Goal: Information Seeking & Learning: Check status

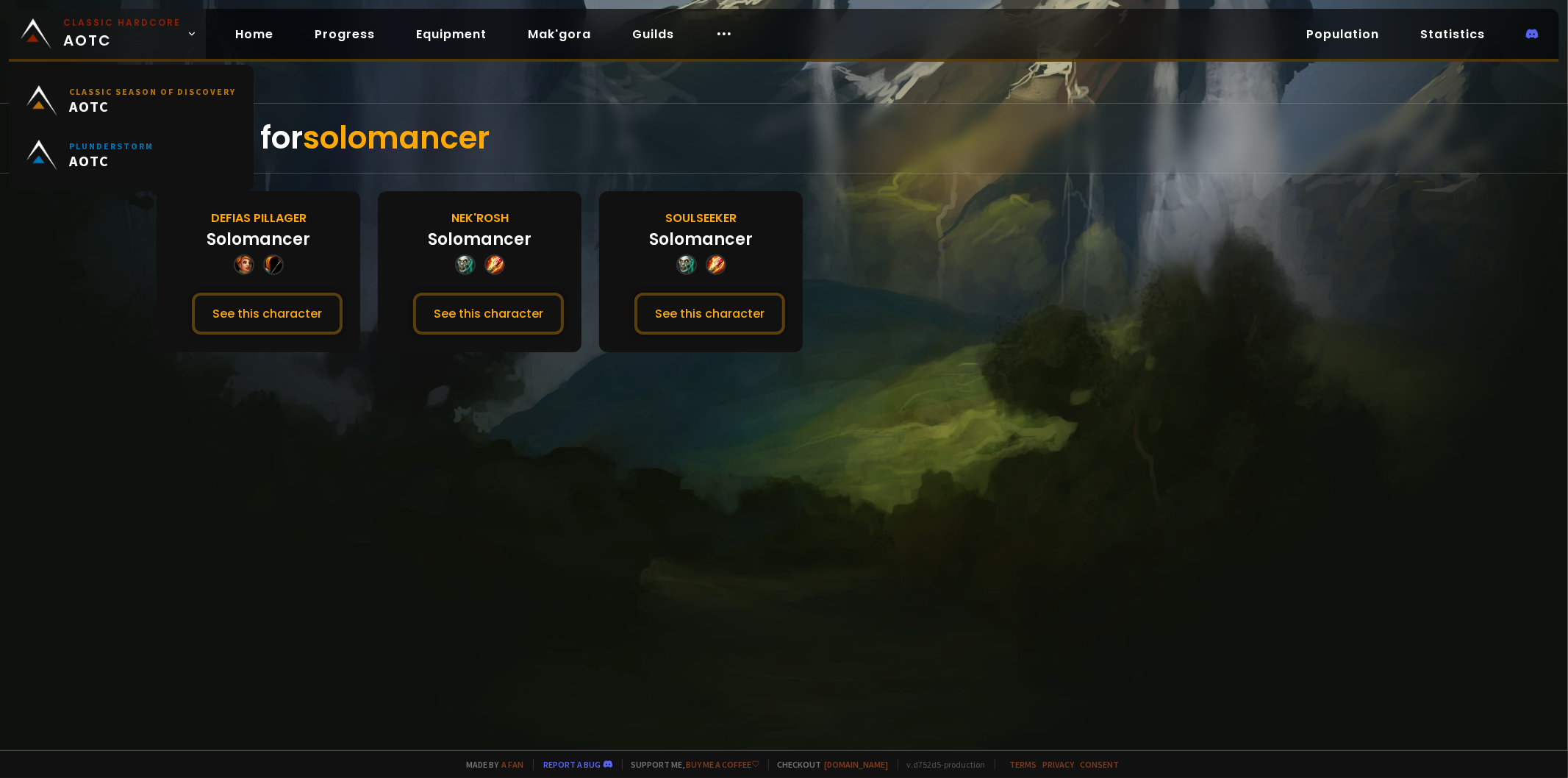
click at [86, 39] on span "Classic Hardcore AOTC" at bounding box center [123, 34] width 118 height 36
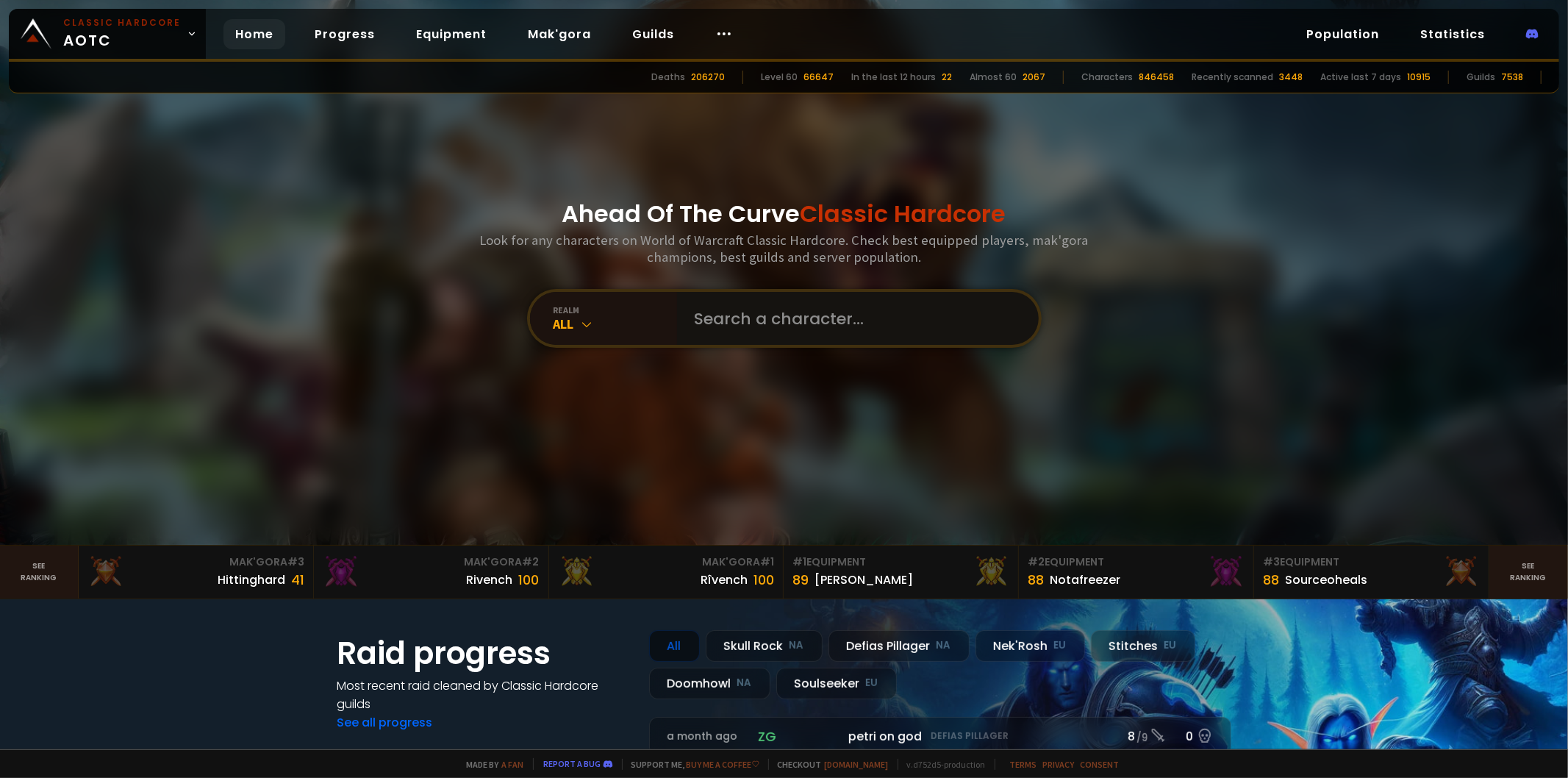
click at [751, 312] on input "text" at bounding box center [854, 318] width 335 height 53
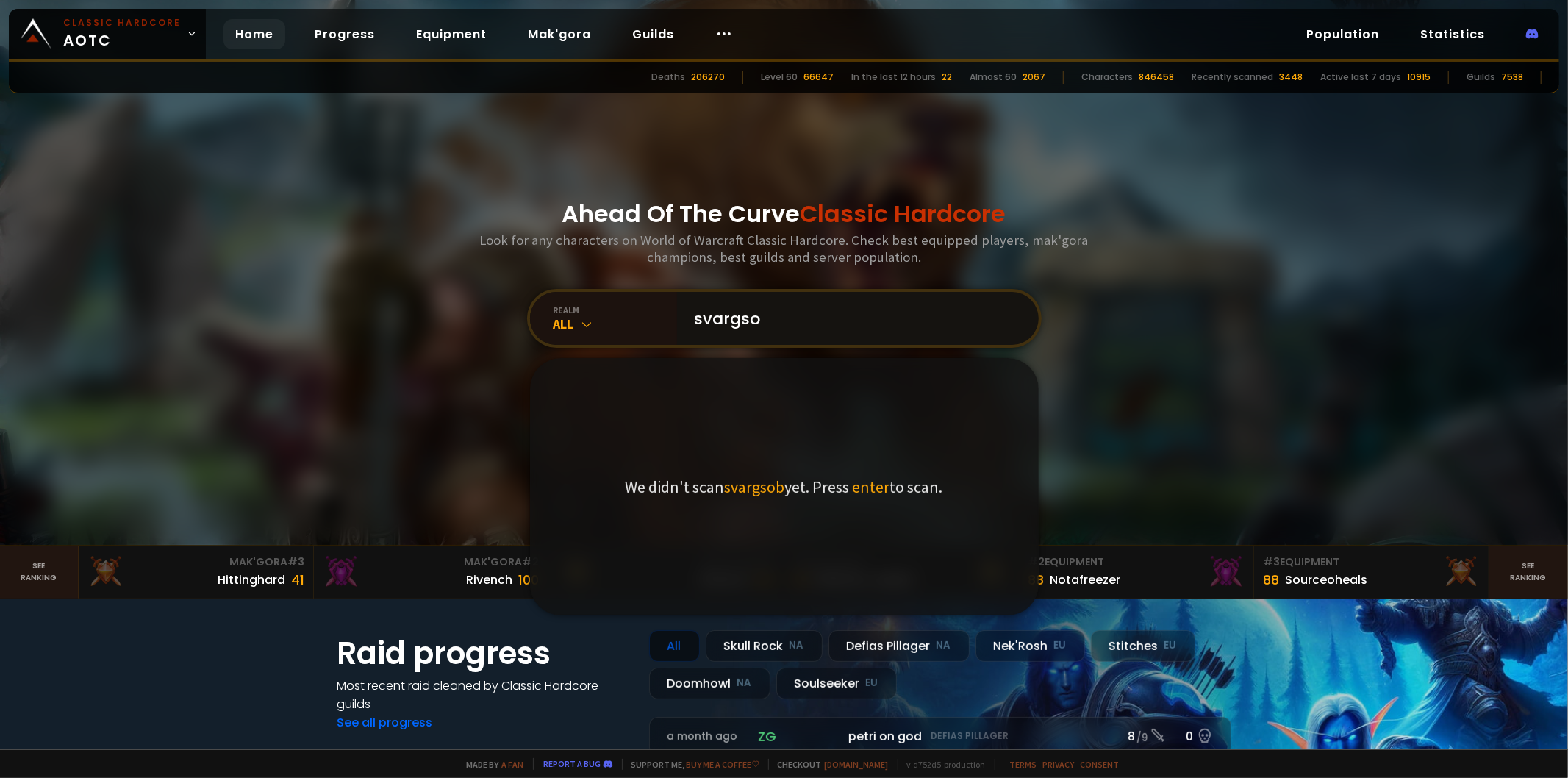
type input "svargson"
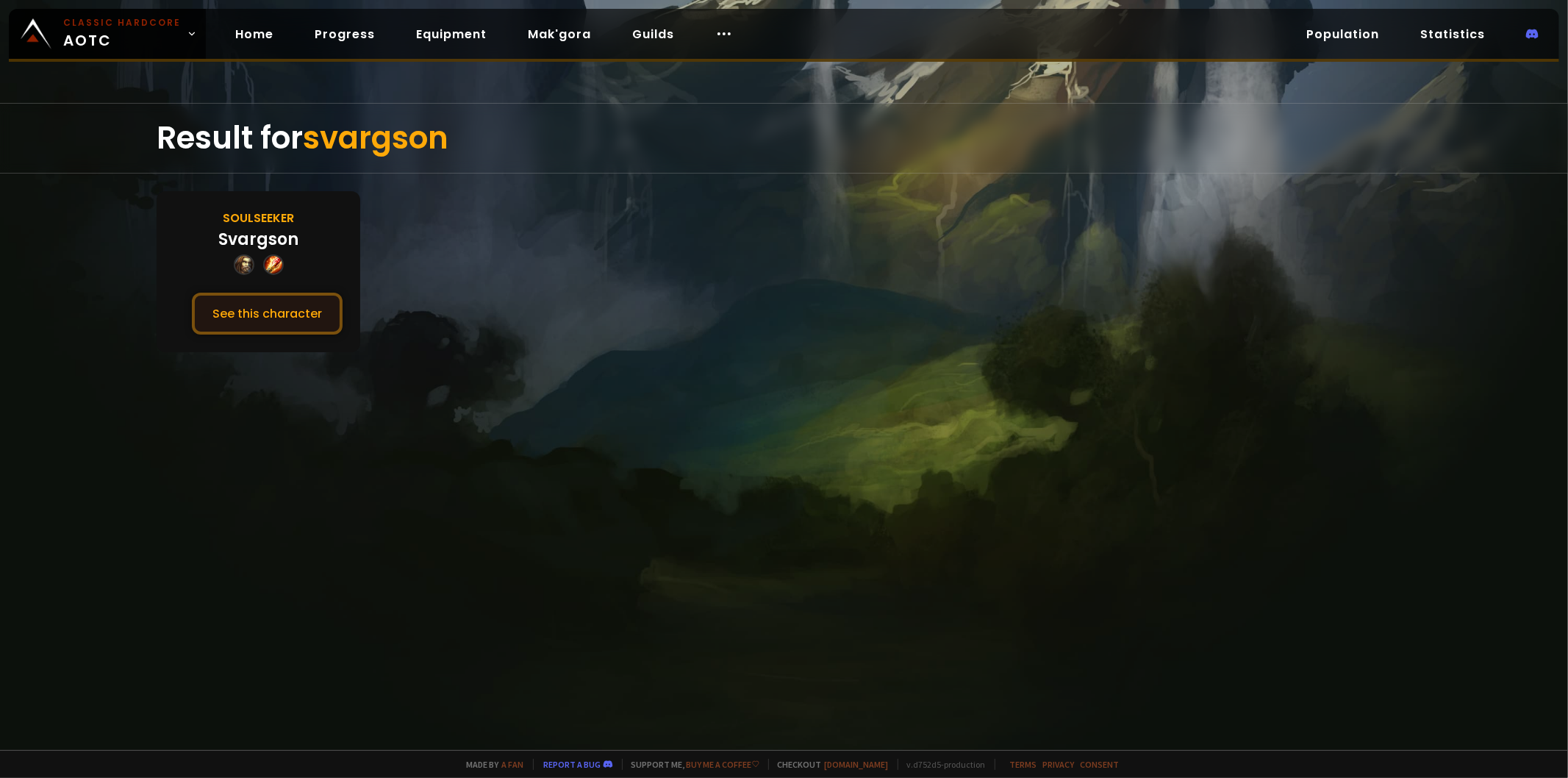
click at [288, 302] on button "See this character" at bounding box center [267, 314] width 151 height 42
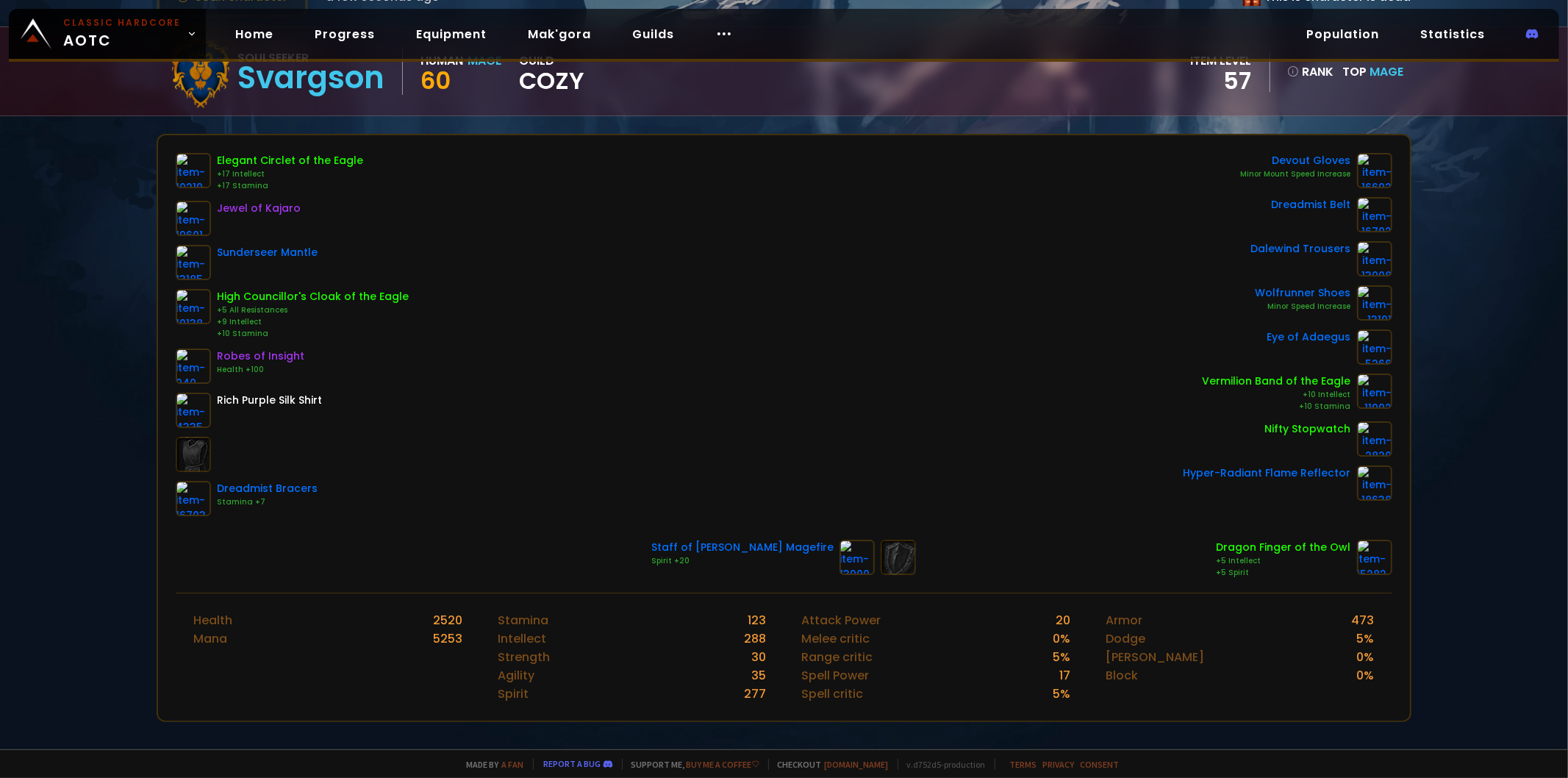
scroll to position [163, 0]
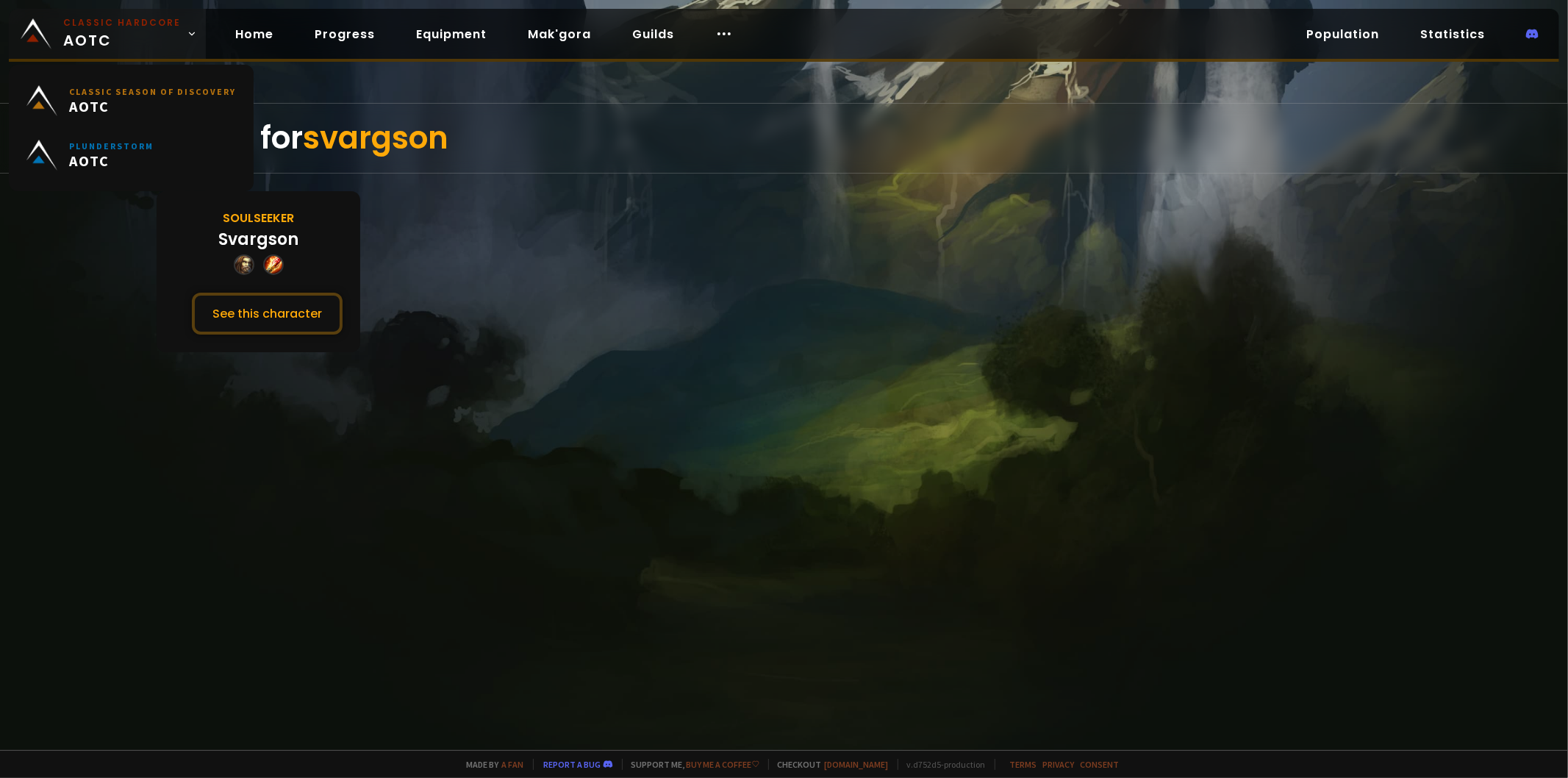
click at [40, 37] on img at bounding box center [36, 34] width 31 height 31
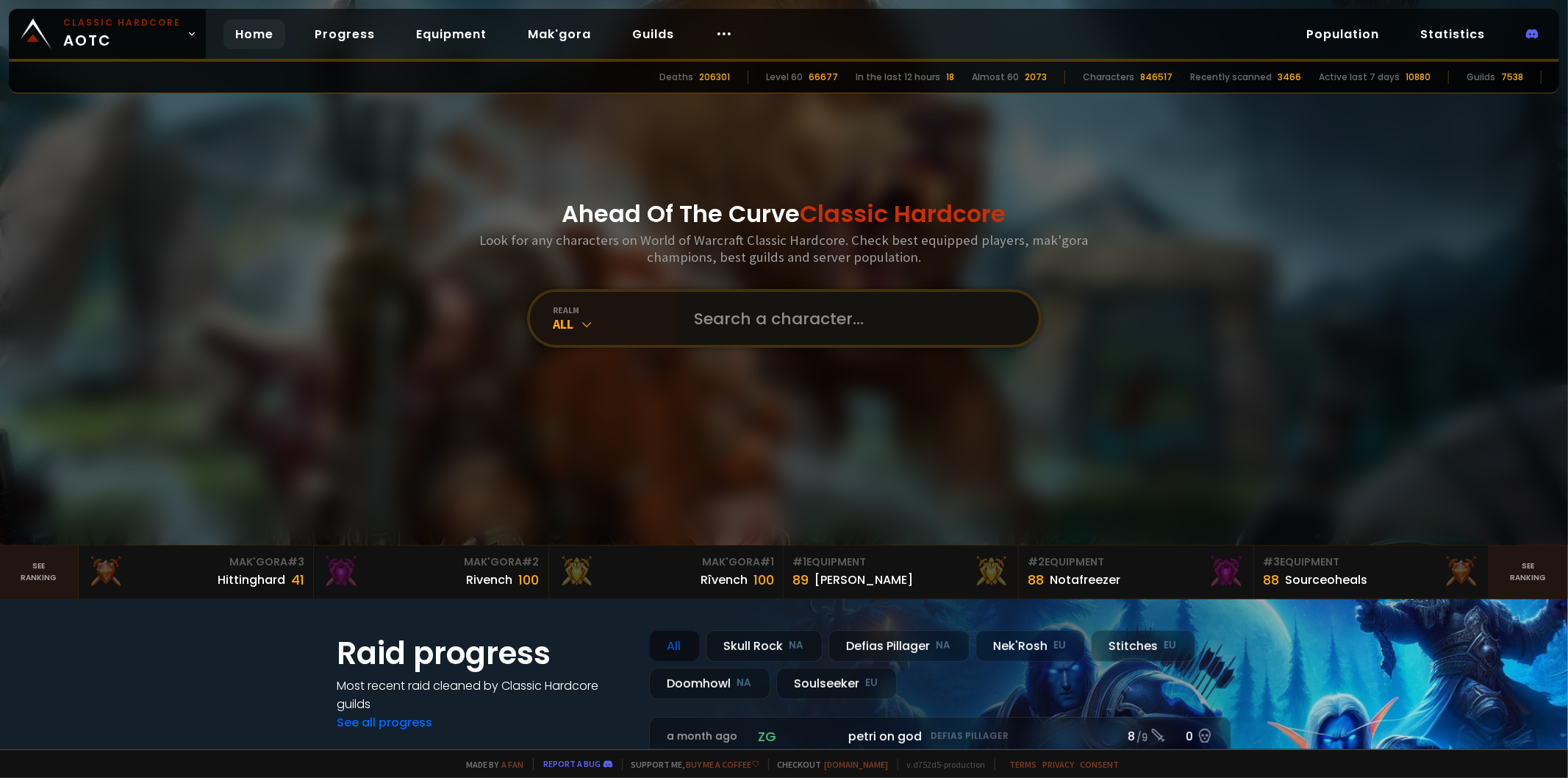
click at [796, 313] on input "text" at bounding box center [854, 318] width 335 height 53
type input "darsen"
click at [753, 316] on input "text" at bounding box center [854, 318] width 335 height 53
type input "magicool"
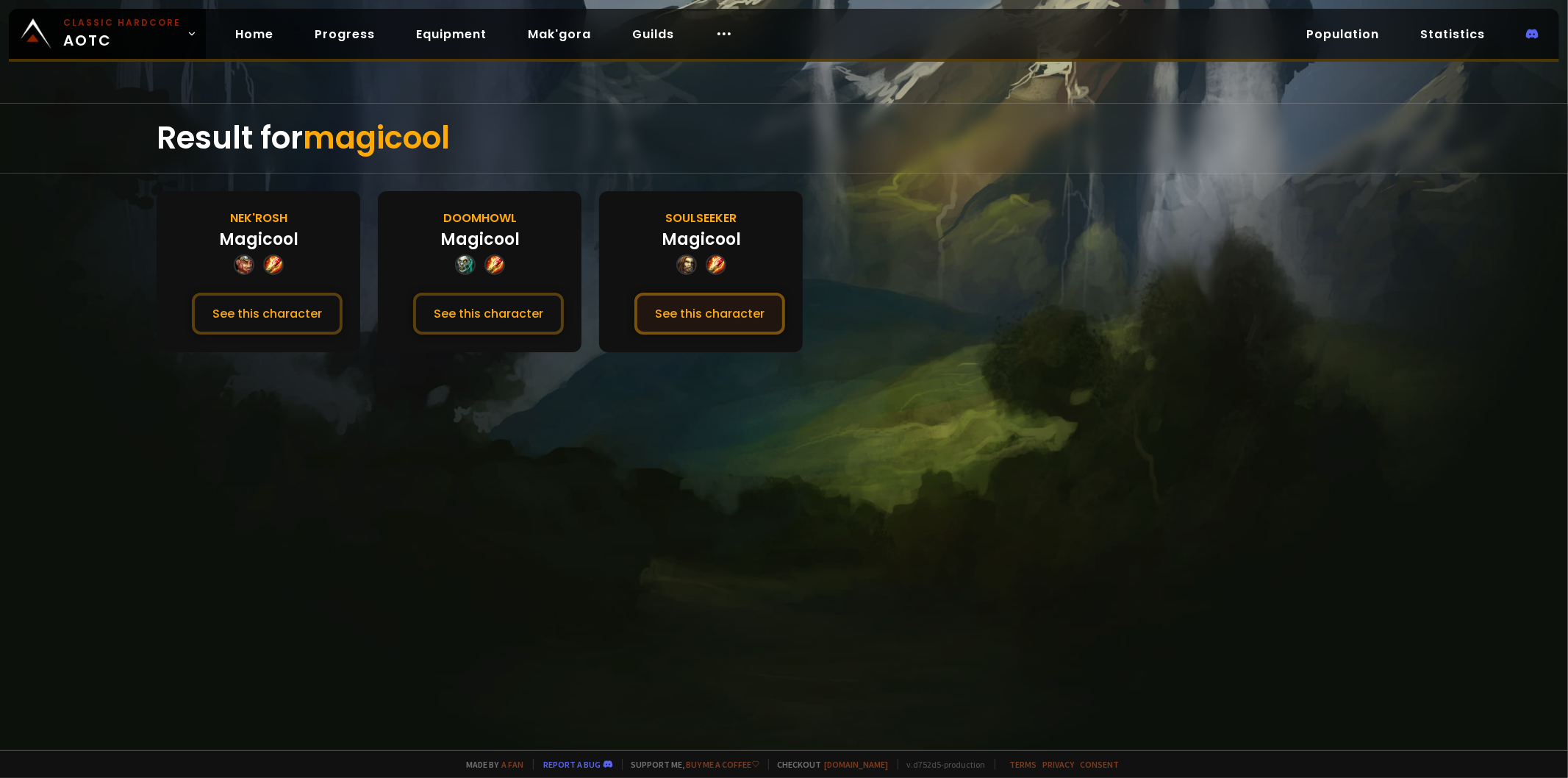
click at [707, 306] on button "See this character" at bounding box center [710, 314] width 151 height 42
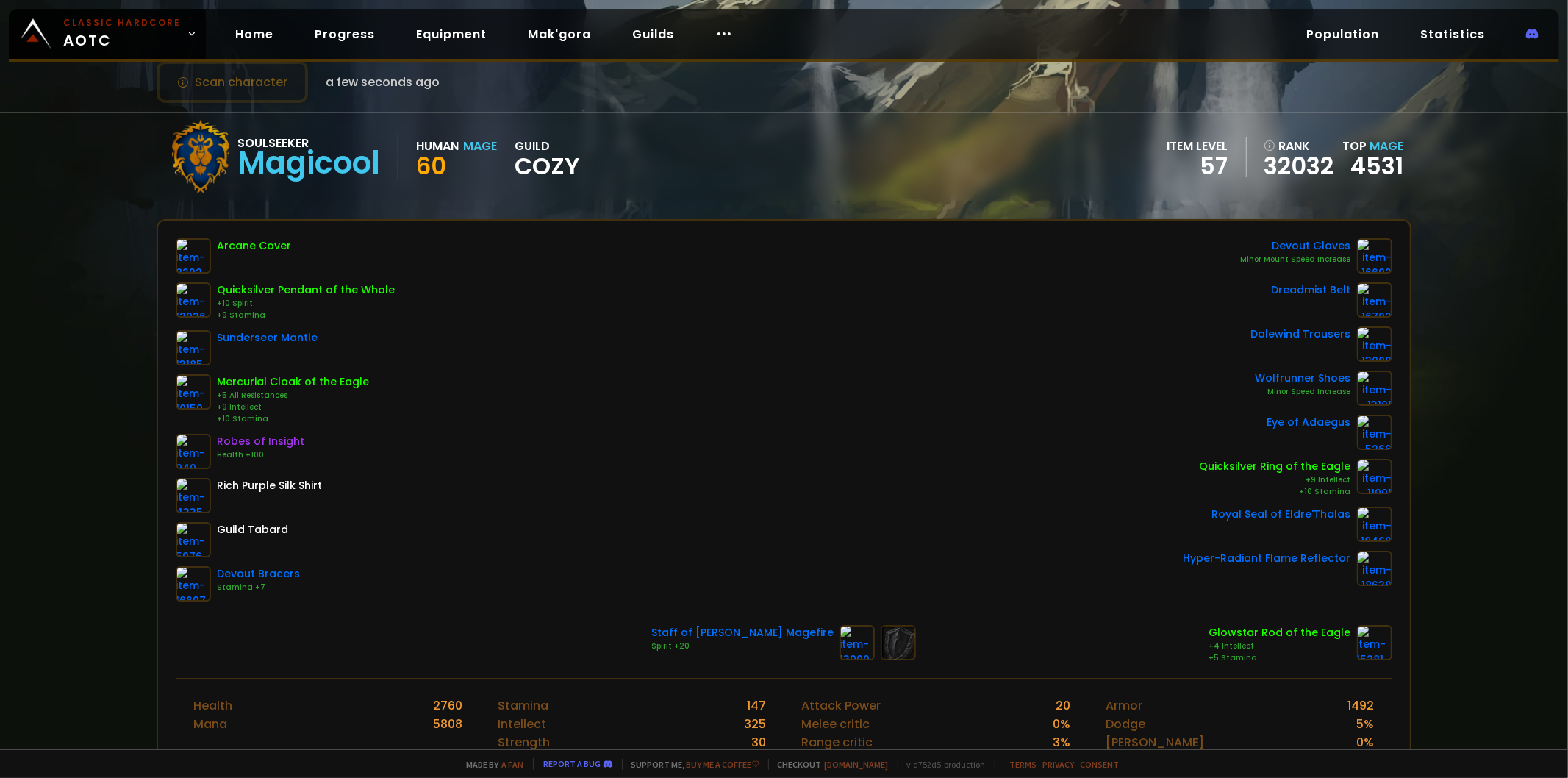
scroll to position [81, 0]
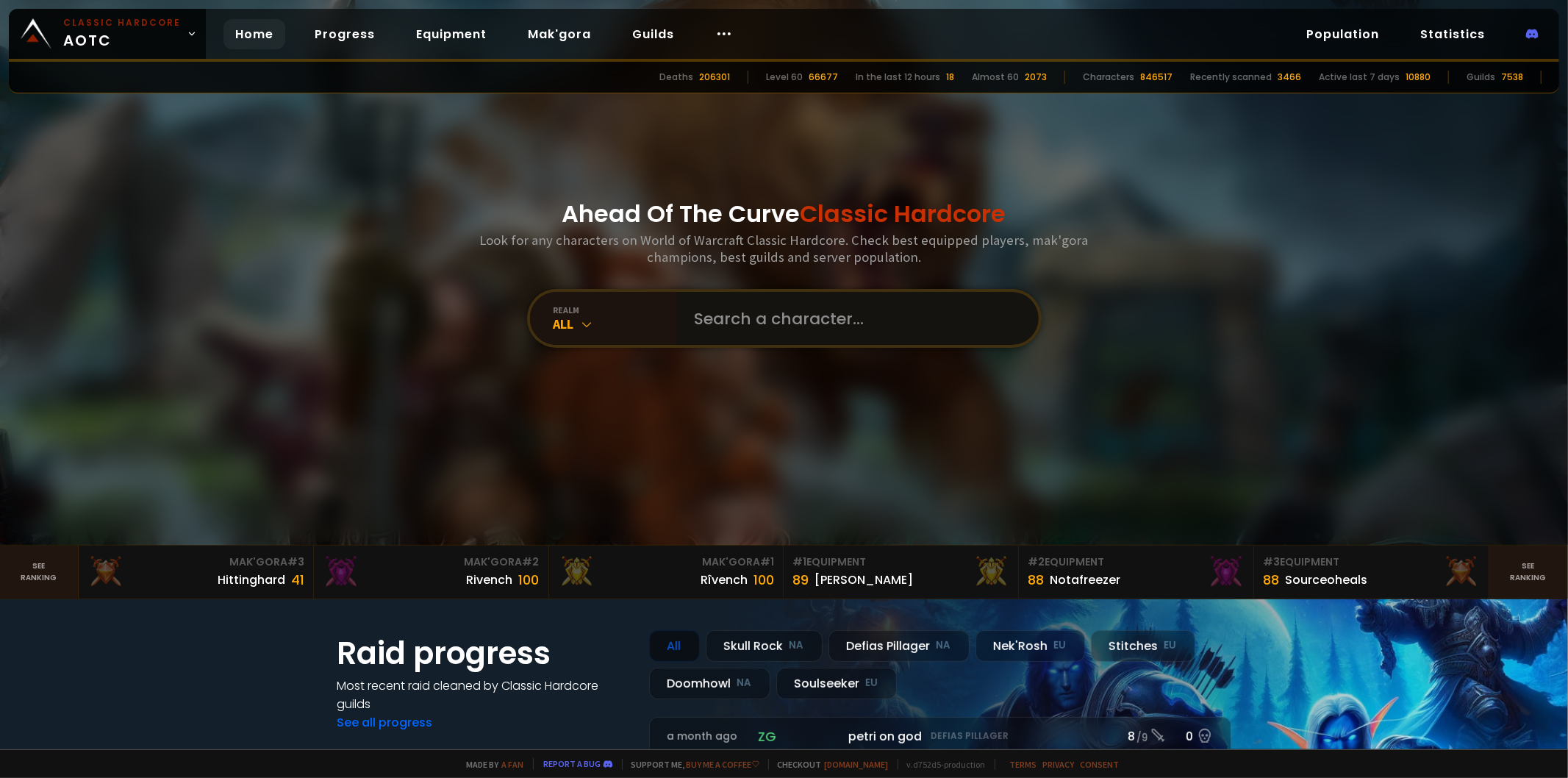
click at [719, 326] on input "text" at bounding box center [854, 318] width 335 height 53
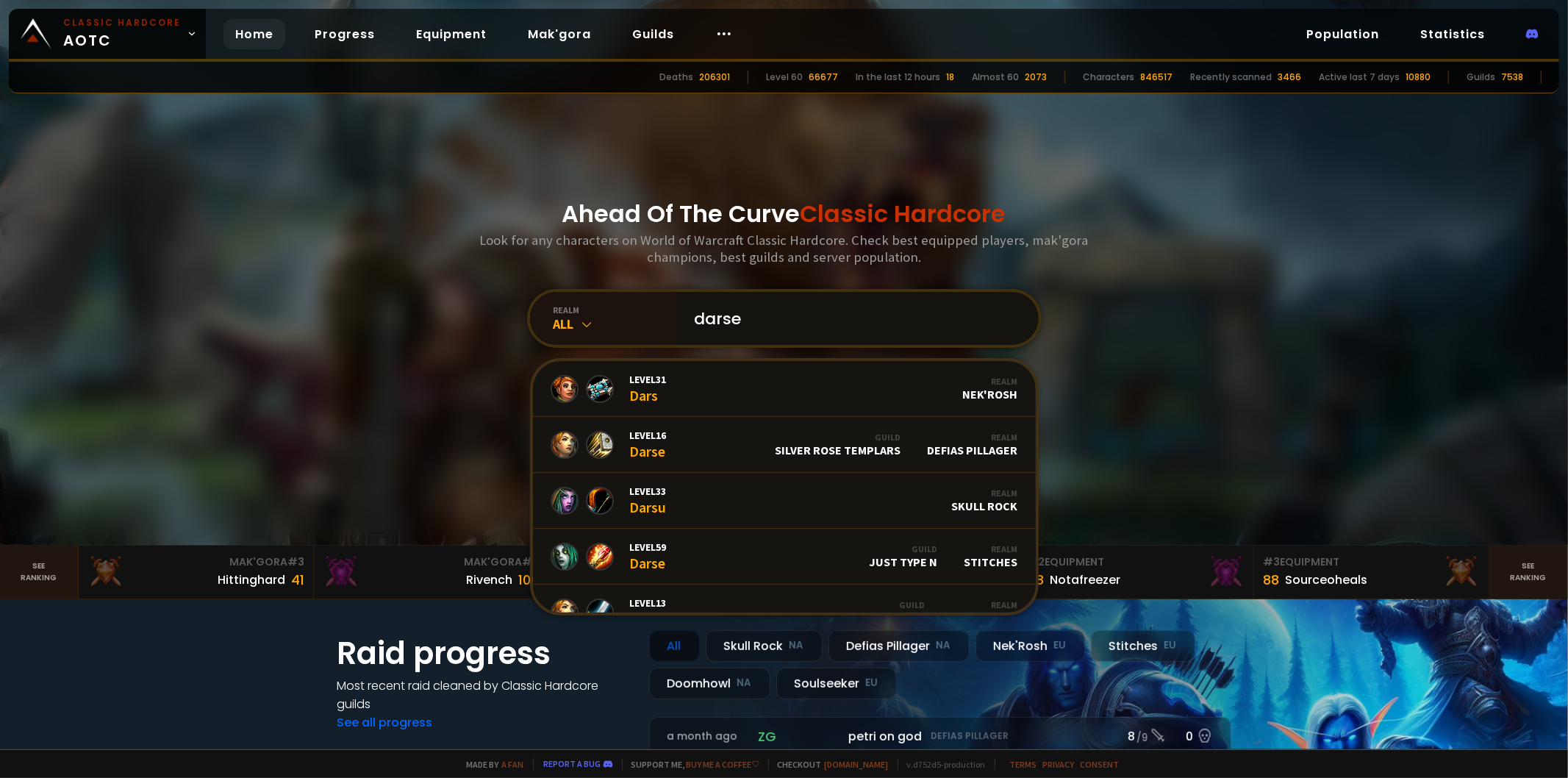
type input "darsen"
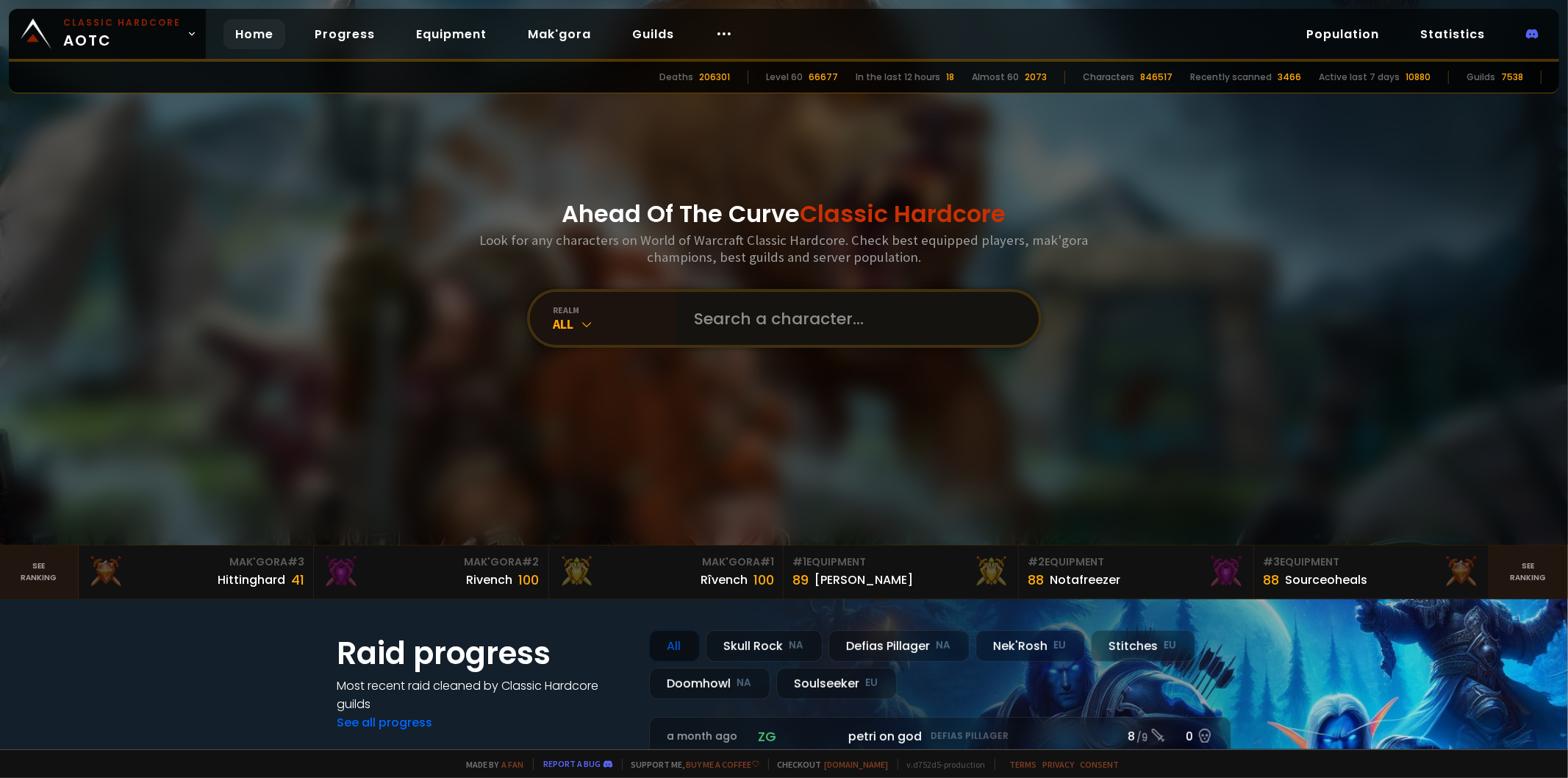
click at [710, 326] on input "text" at bounding box center [854, 318] width 335 height 53
type input "s"
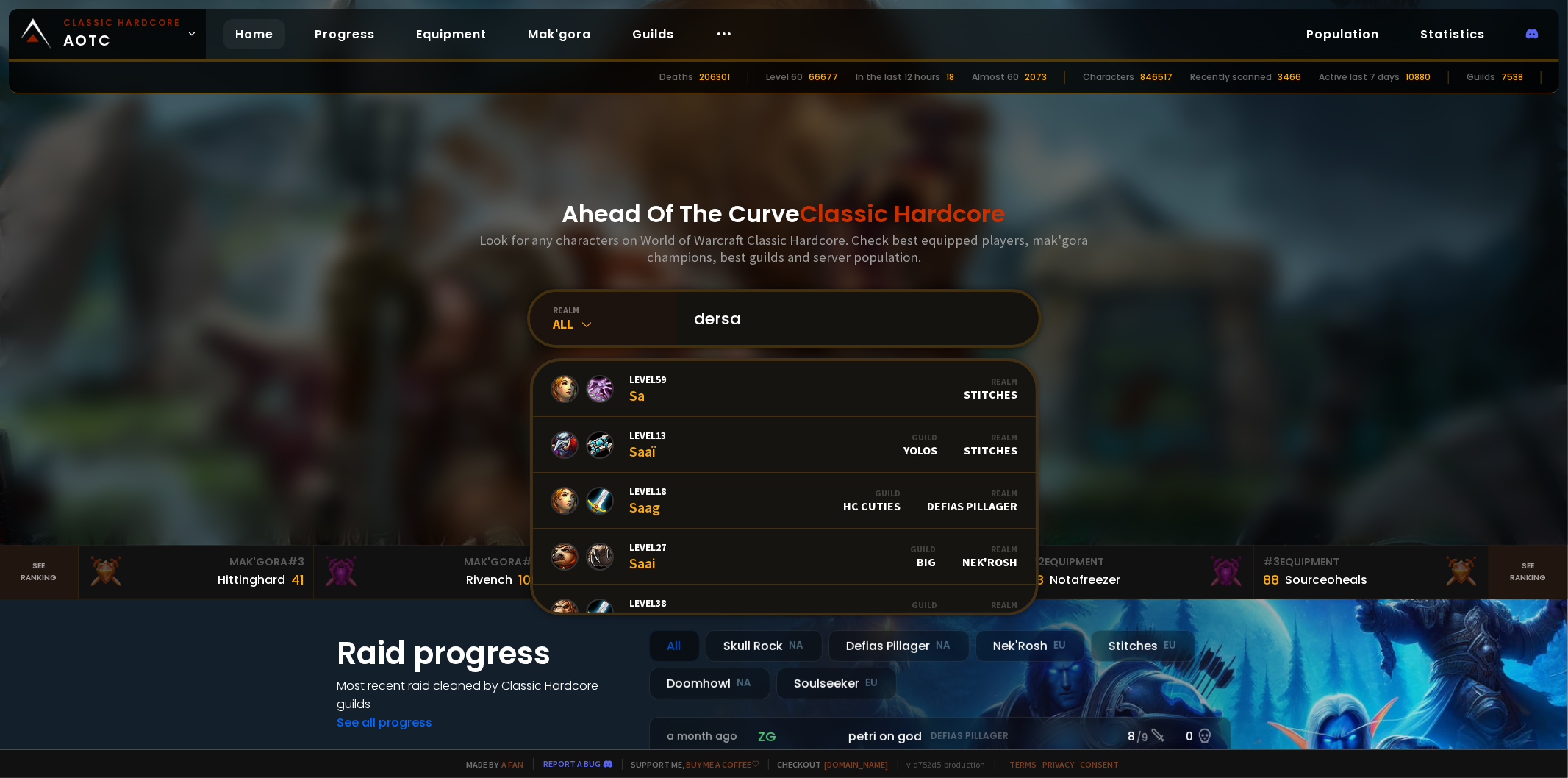
type input "dersan"
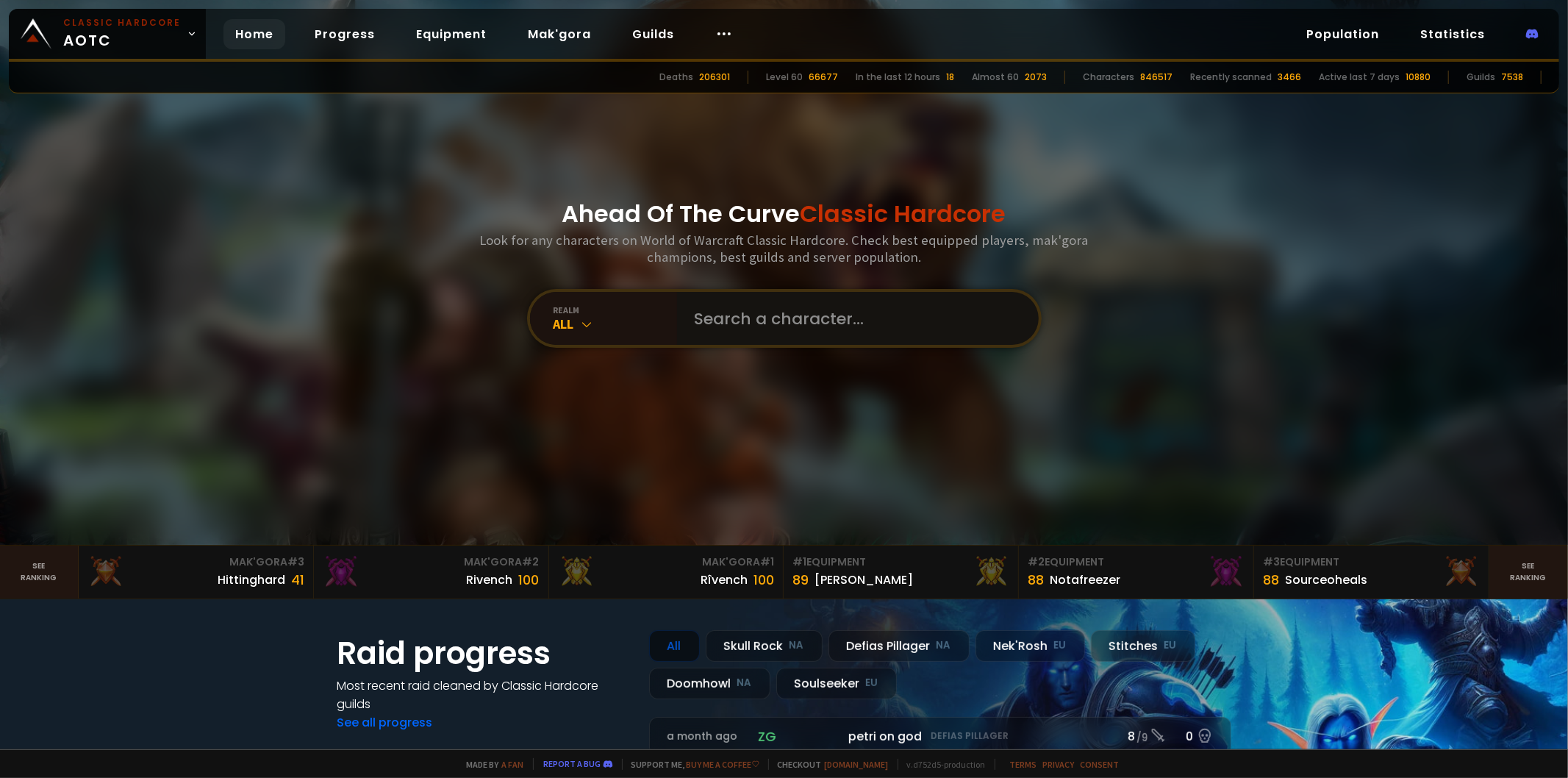
click at [714, 314] on input "text" at bounding box center [854, 318] width 335 height 53
type input "dergen"
click at [794, 319] on input "text" at bounding box center [854, 318] width 335 height 53
click at [677, 329] on div at bounding box center [857, 318] width 361 height 53
click at [636, 332] on div "All" at bounding box center [615, 324] width 124 height 17
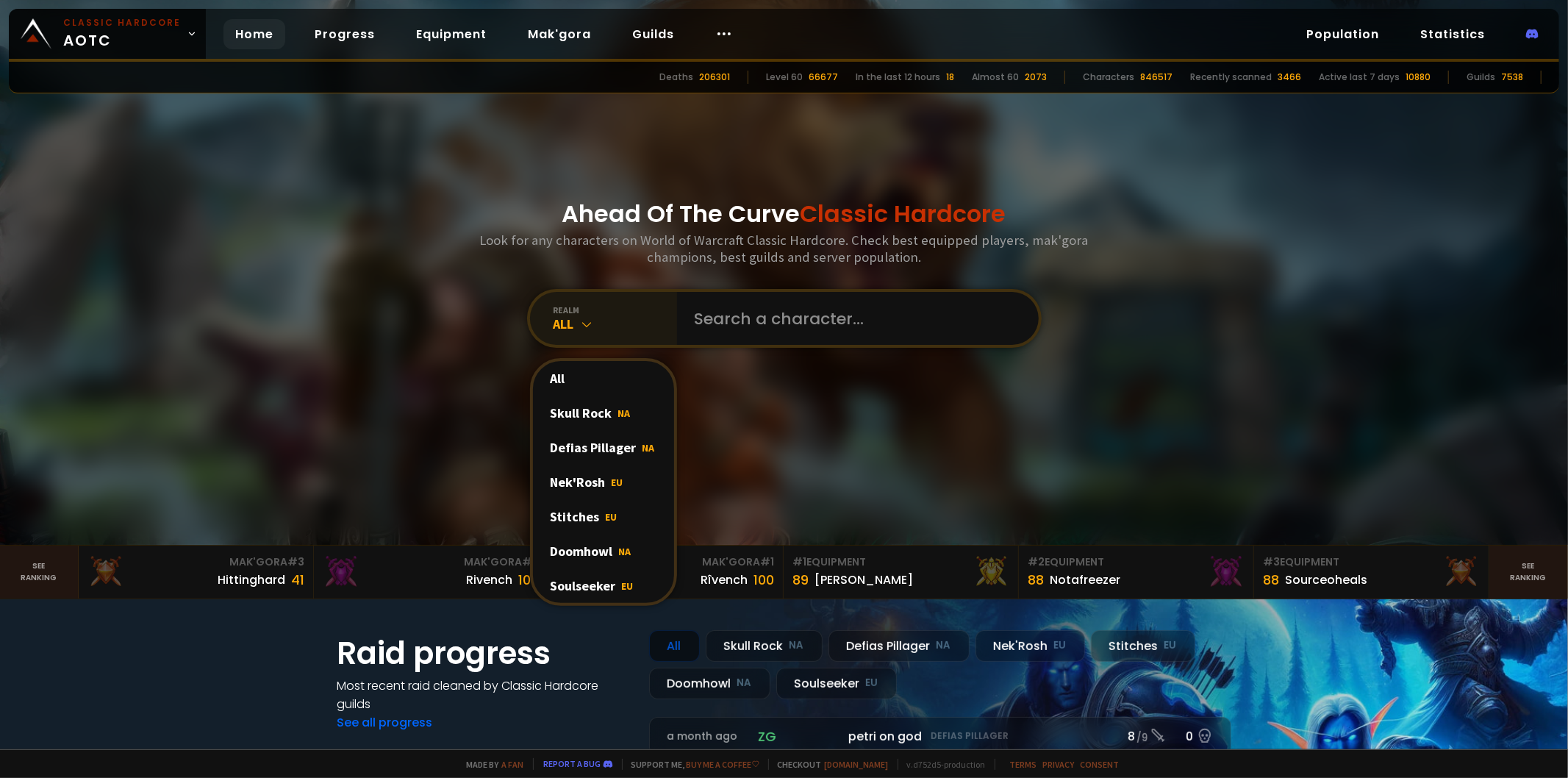
click at [628, 330] on div "All" at bounding box center [615, 324] width 124 height 17
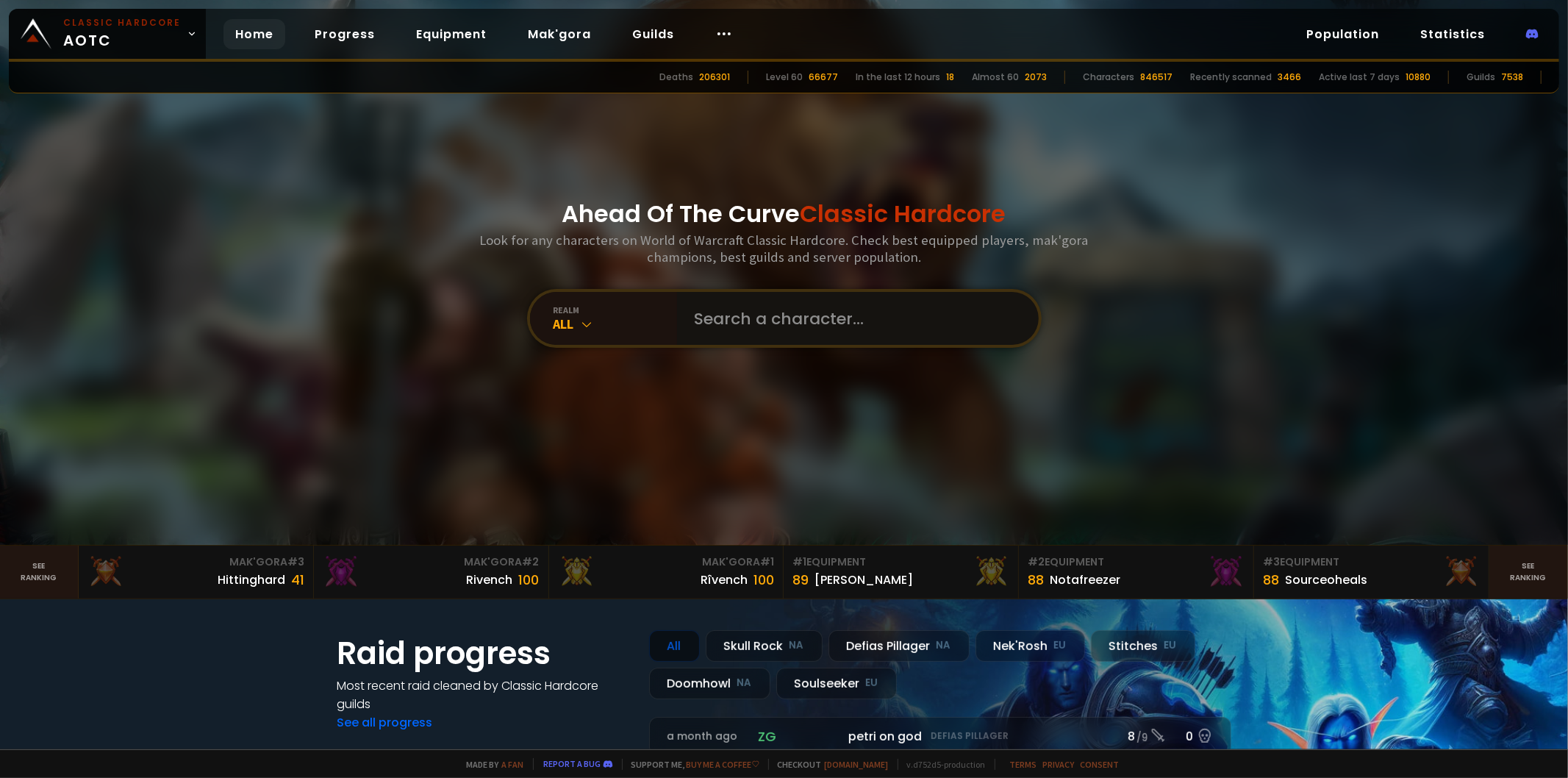
click at [748, 332] on input "text" at bounding box center [854, 318] width 335 height 53
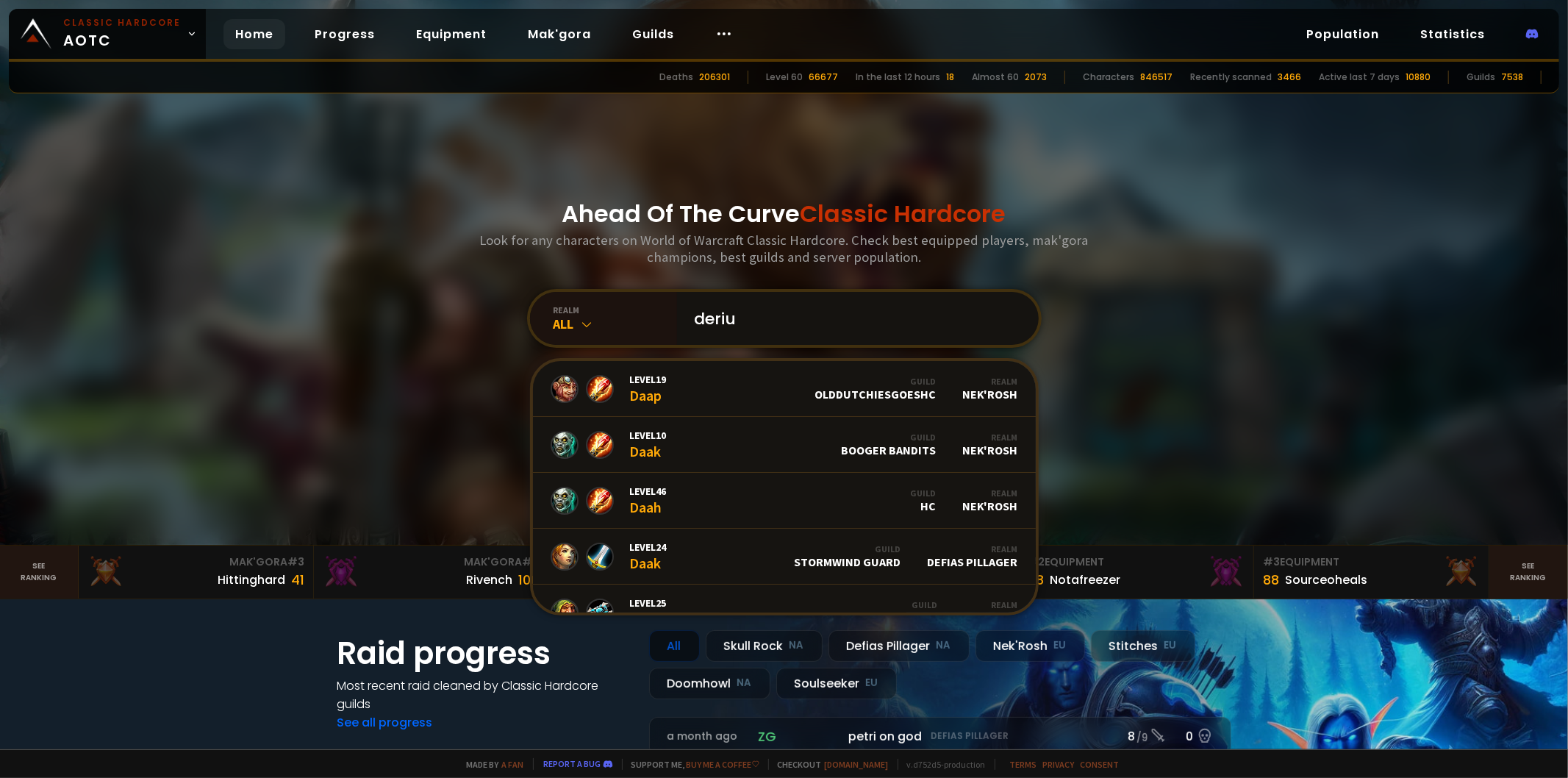
type input "derius"
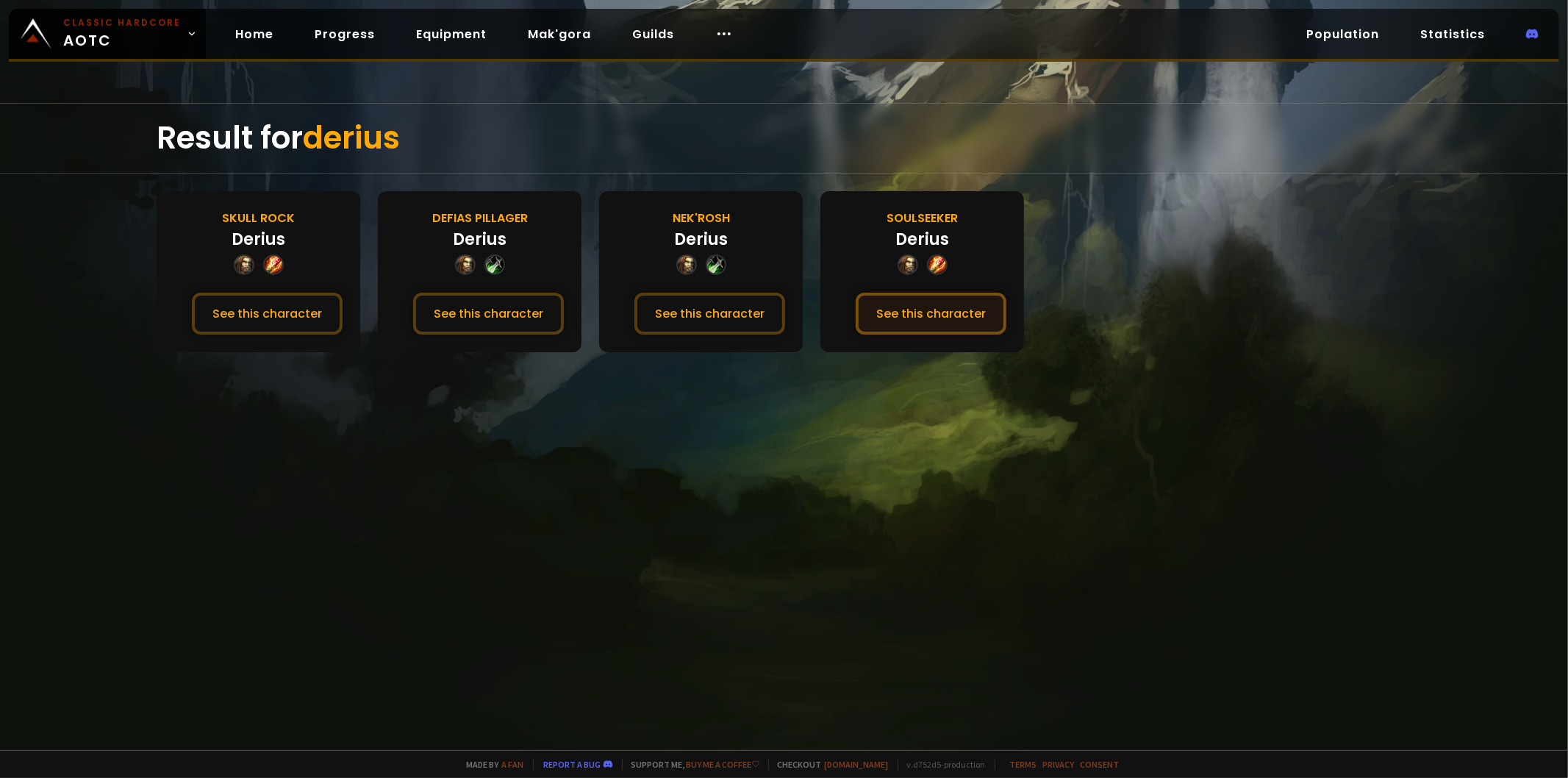
click at [901, 317] on button "See this character" at bounding box center [931, 314] width 151 height 42
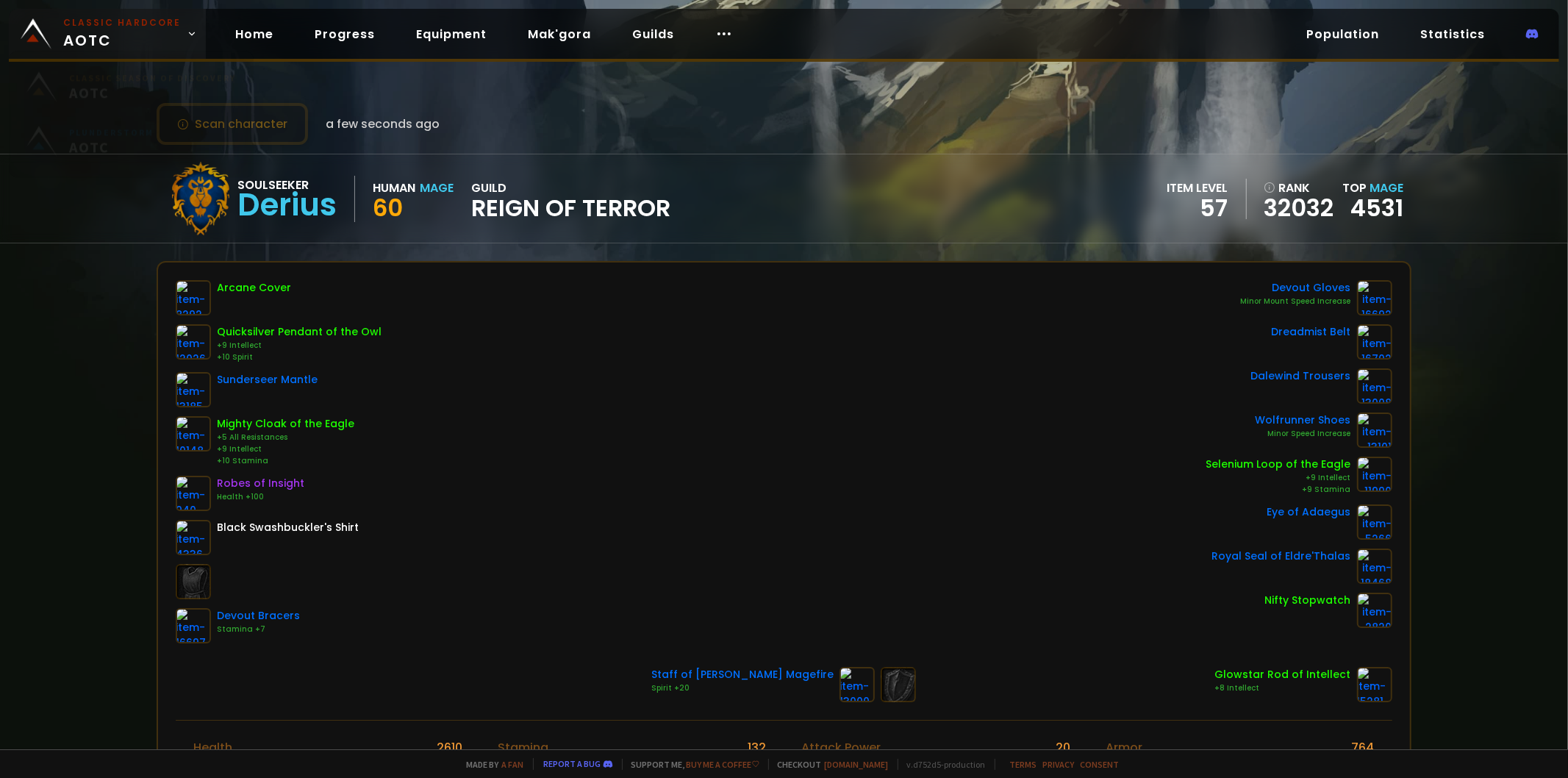
click at [26, 25] on img at bounding box center [36, 34] width 31 height 31
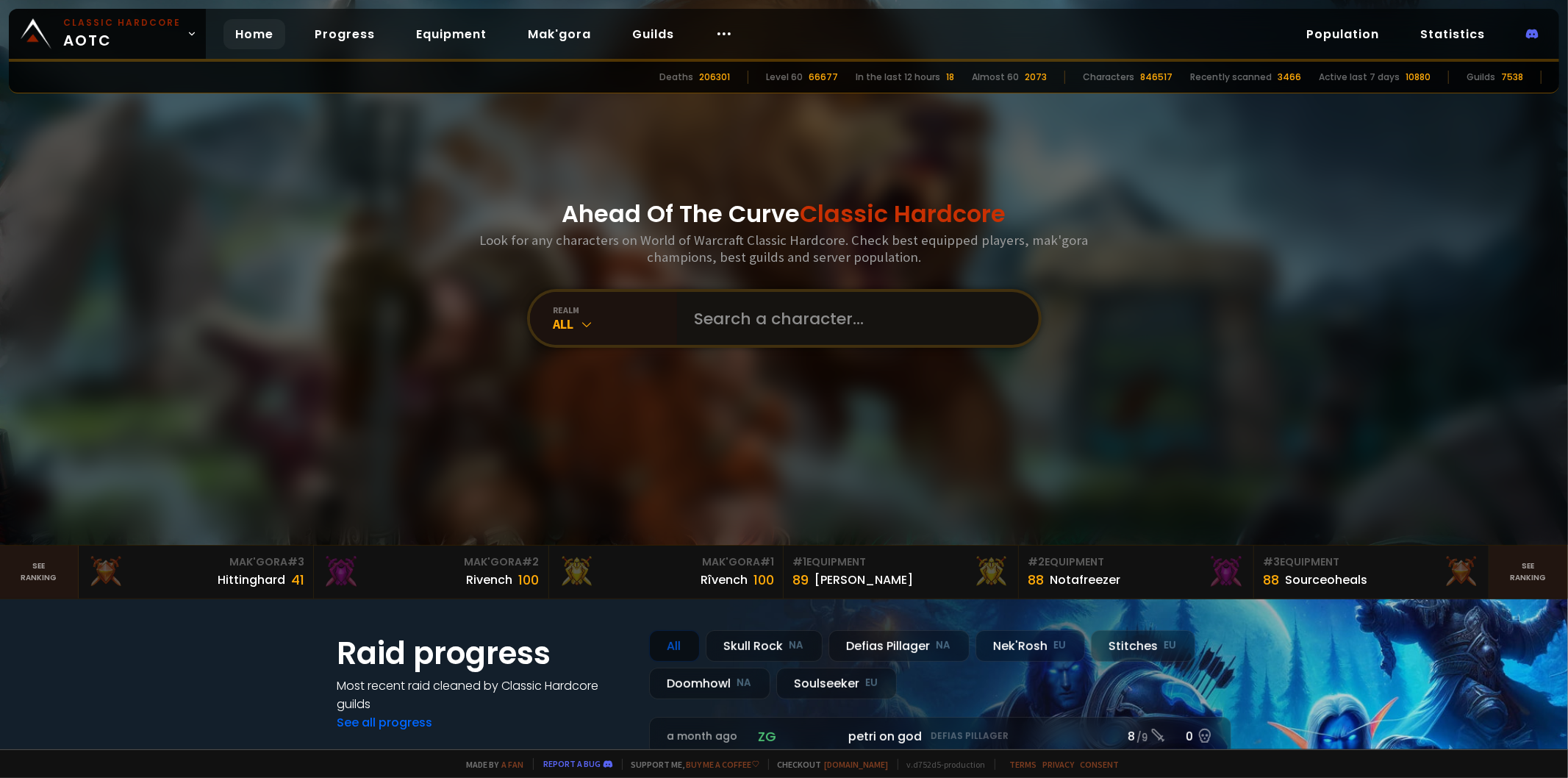
click at [785, 320] on input "text" at bounding box center [854, 318] width 335 height 53
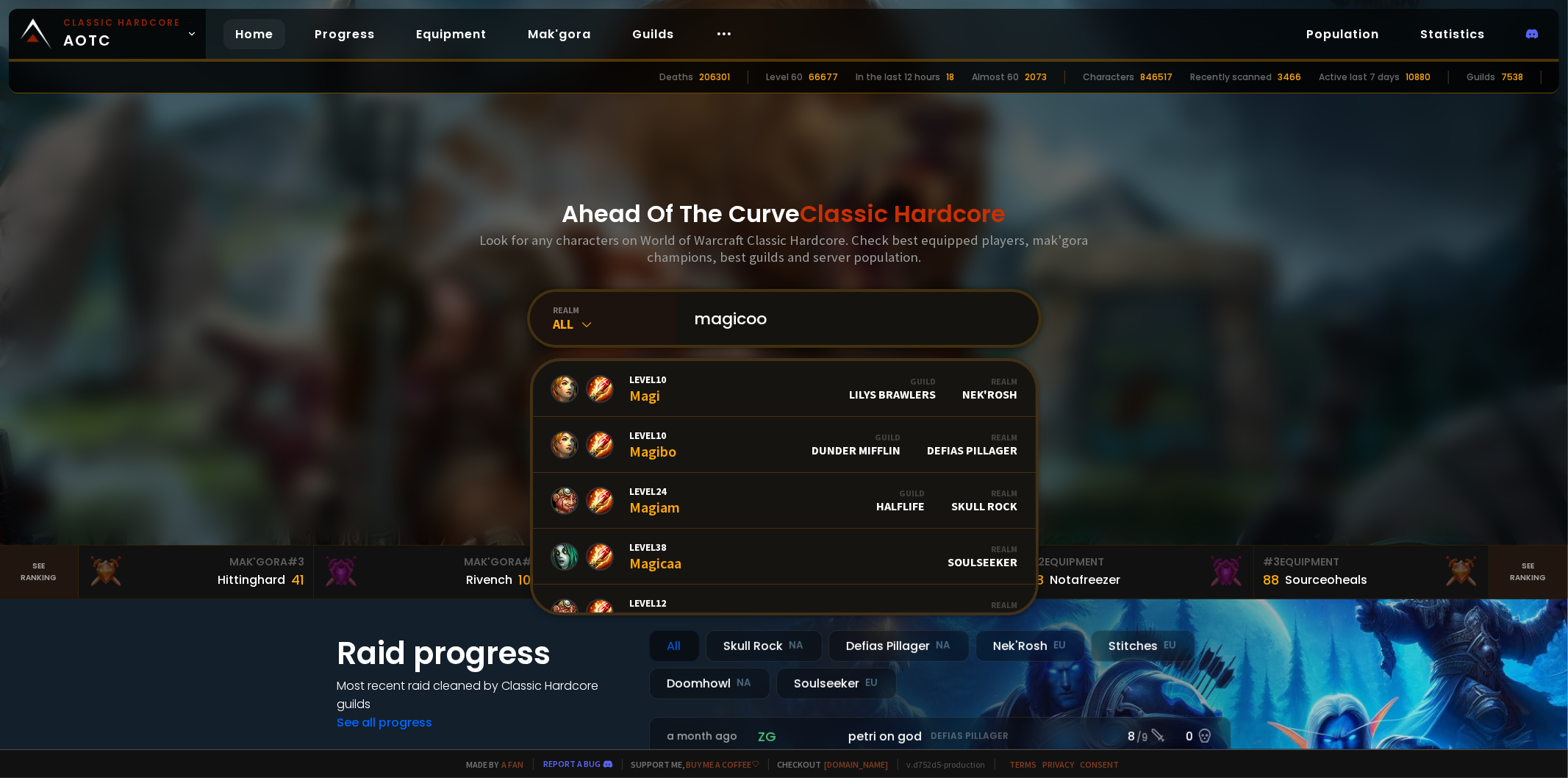
type input "magicool"
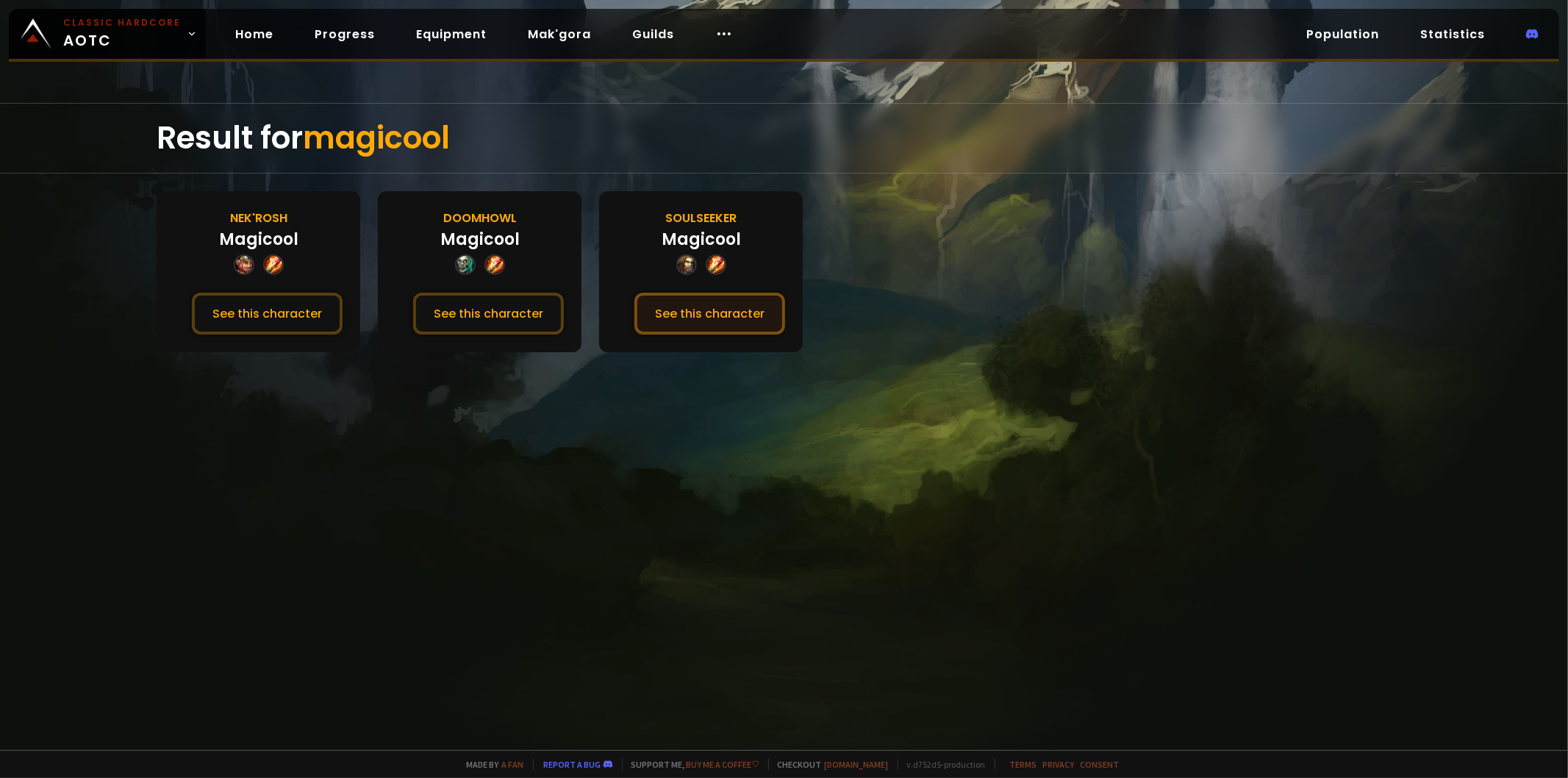
click at [741, 319] on button "See this character" at bounding box center [710, 314] width 151 height 42
